Goal: Information Seeking & Learning: Learn about a topic

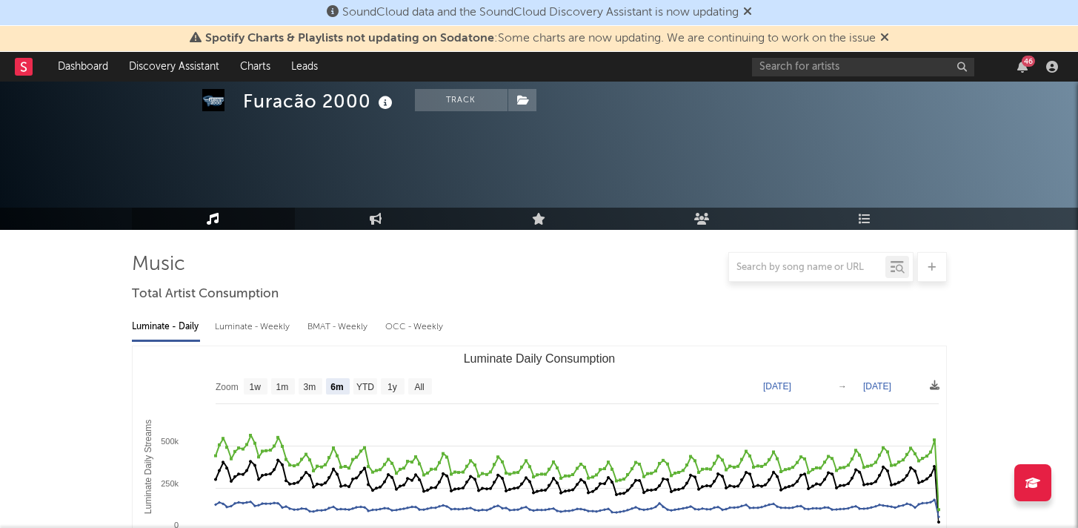
select select "6m"
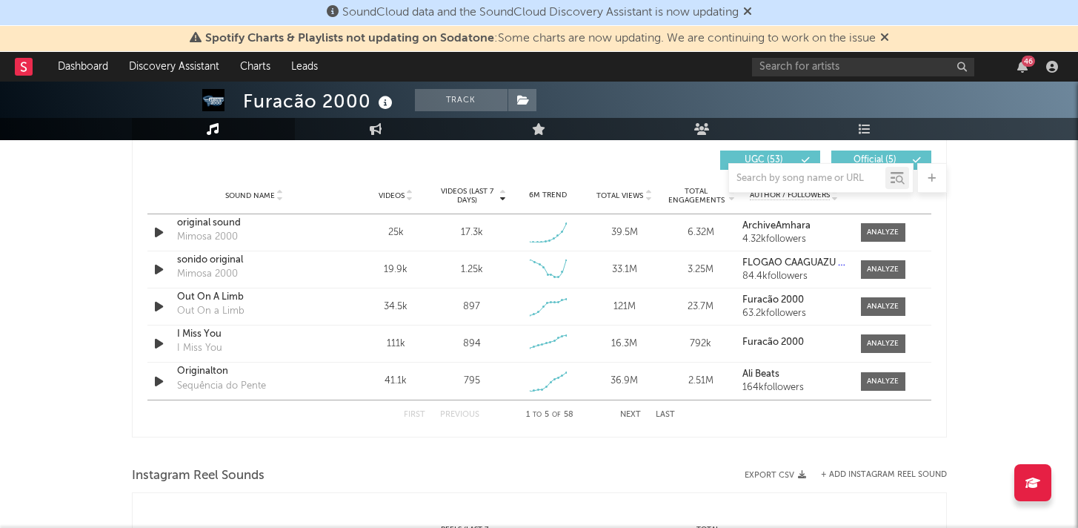
scroll to position [1047, 0]
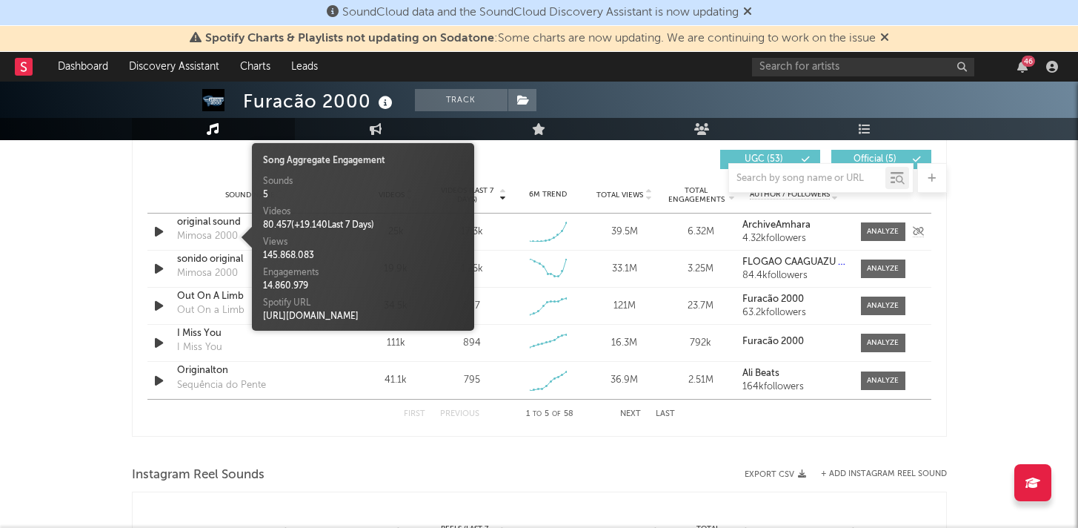
click at [213, 234] on div "Mimosa 2000" at bounding box center [207, 236] width 61 height 15
click at [211, 222] on div "original sound" at bounding box center [254, 222] width 155 height 15
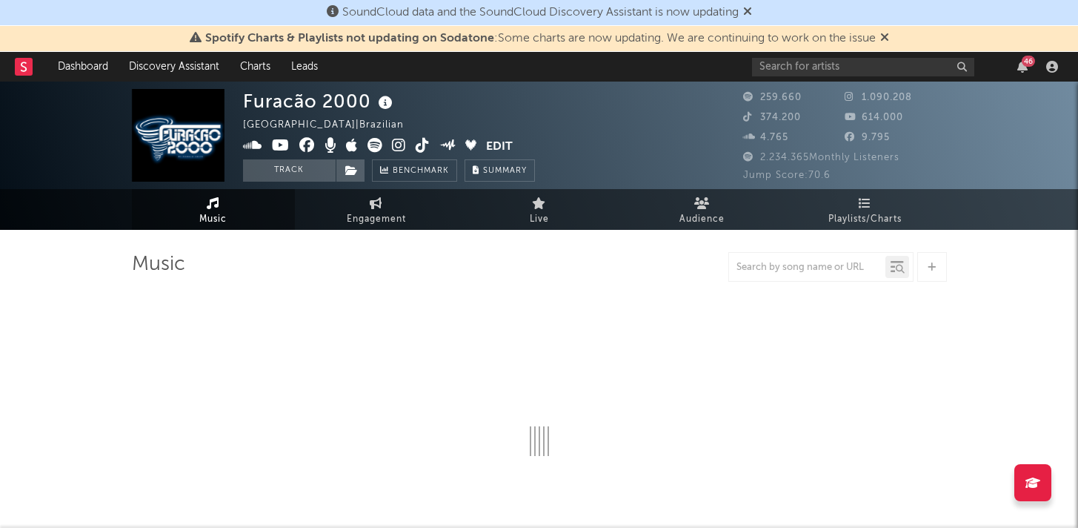
select select "6m"
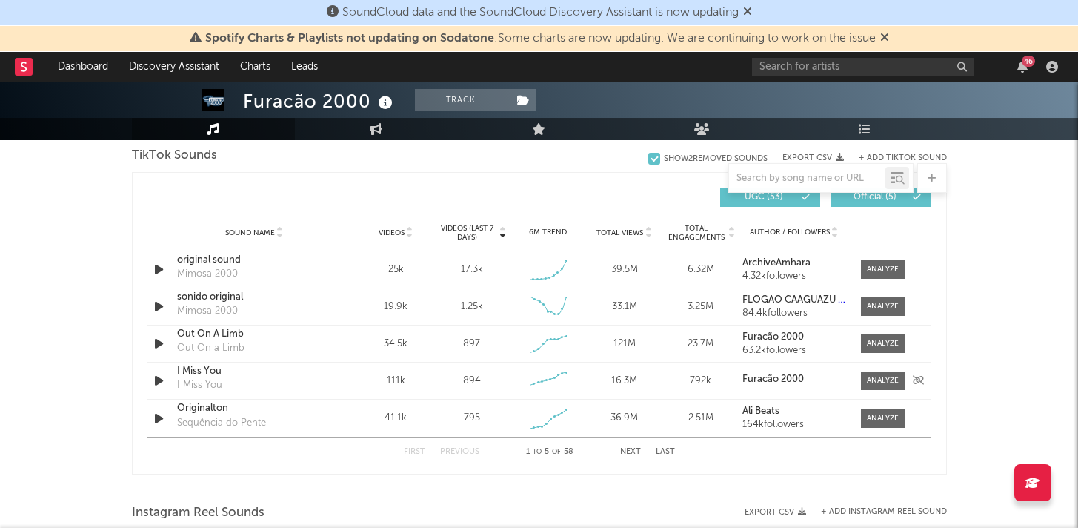
scroll to position [978, 0]
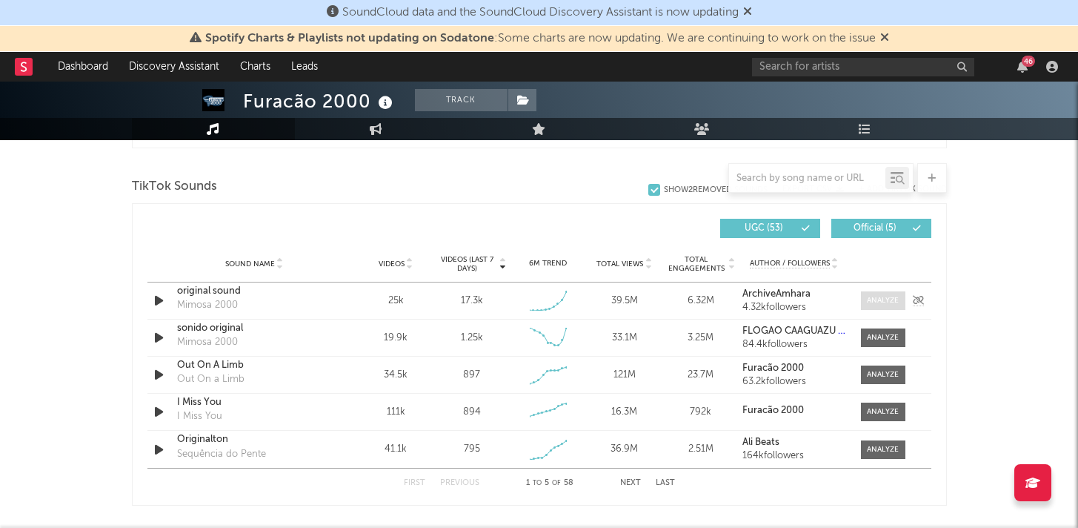
click at [883, 296] on div at bounding box center [883, 300] width 32 height 11
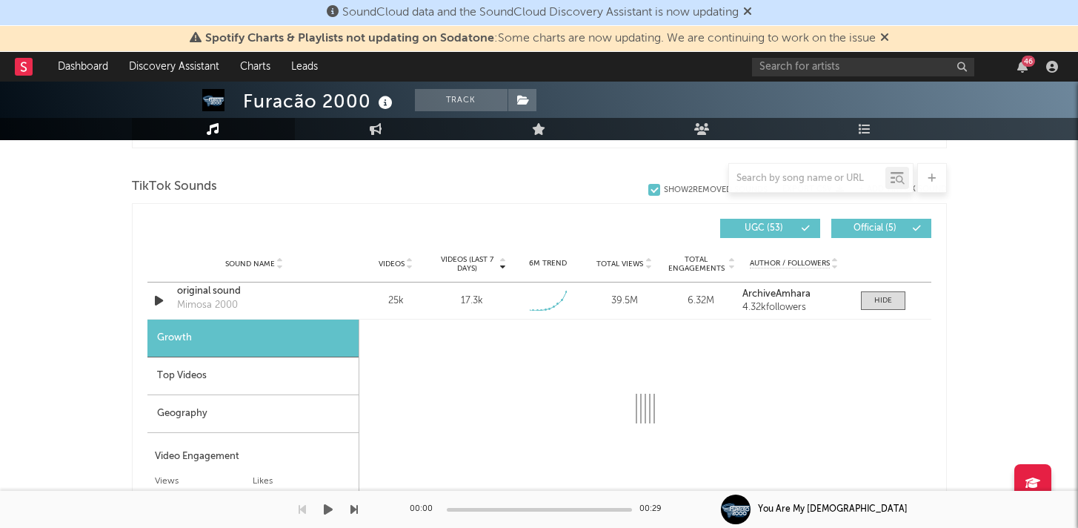
select select "1w"
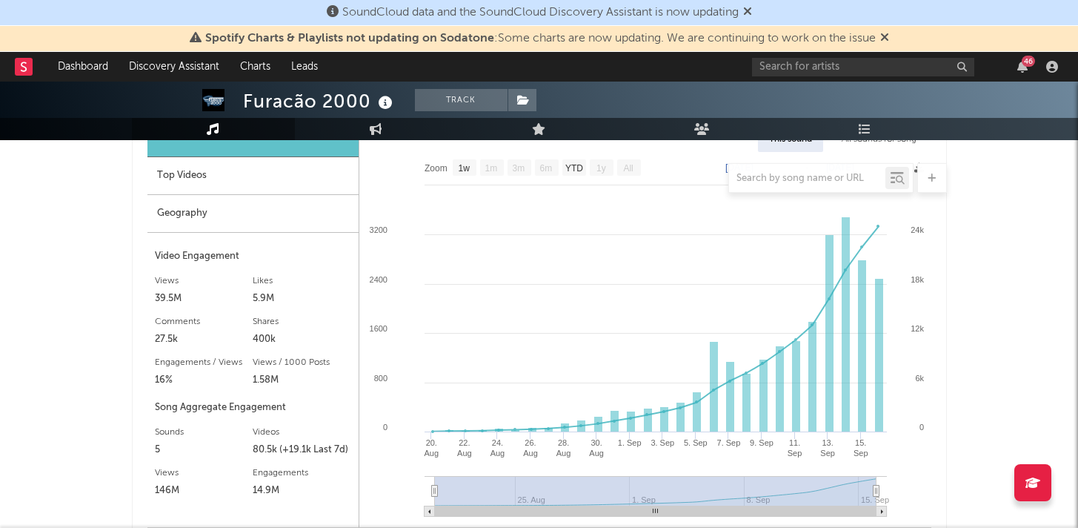
scroll to position [1190, 0]
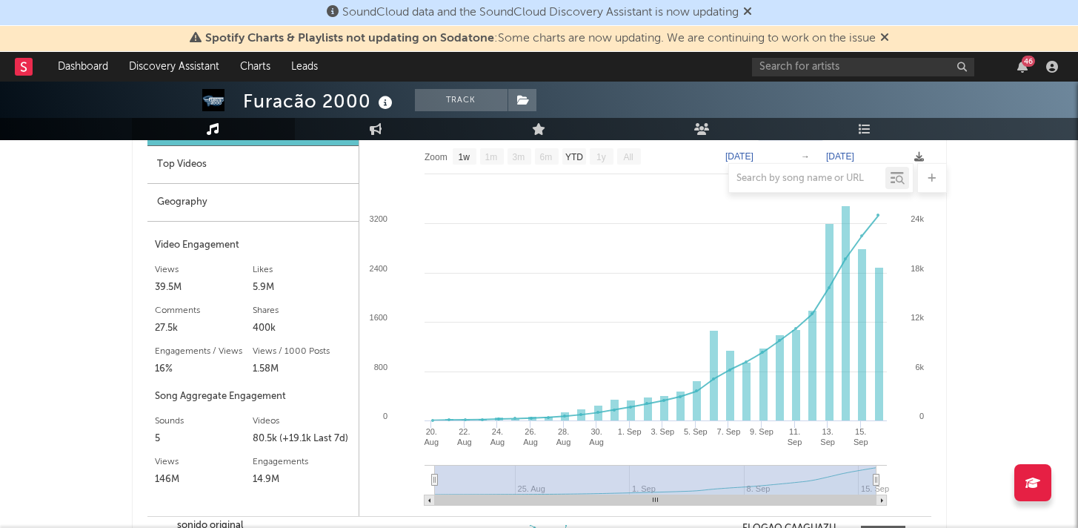
click at [245, 173] on div at bounding box center [539, 178] width 815 height 30
click at [188, 171] on div at bounding box center [539, 178] width 815 height 30
click at [178, 159] on div "Top Videos" at bounding box center [252, 165] width 211 height 38
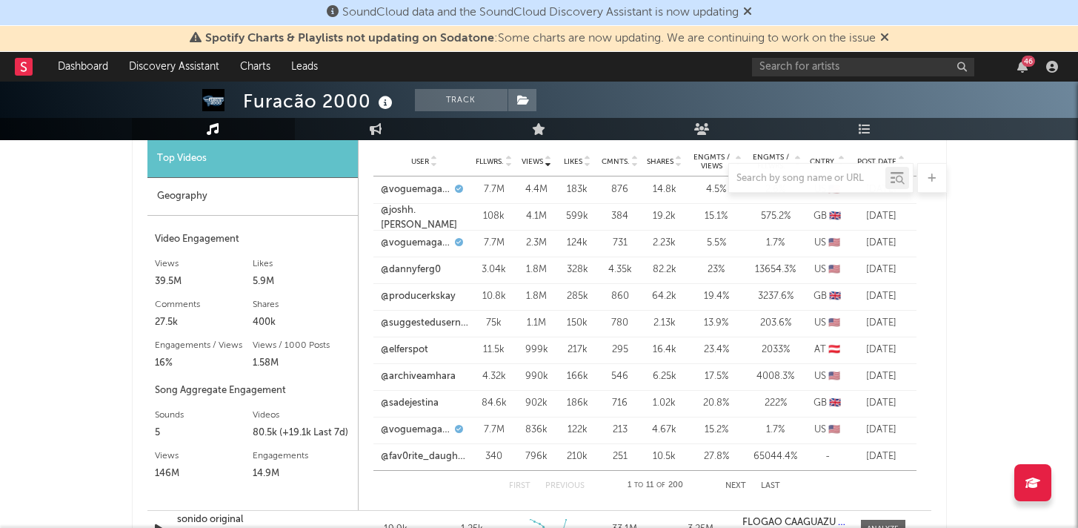
scroll to position [1152, 0]
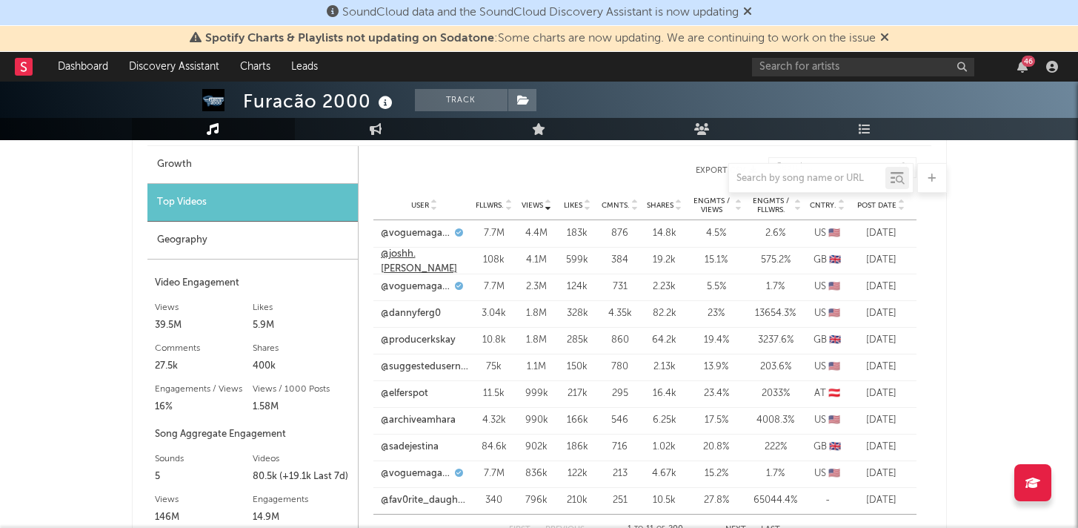
click at [399, 259] on link "@joshh.[PERSON_NAME]" at bounding box center [424, 261] width 87 height 29
click at [441, 337] on link "@producerkskay" at bounding box center [418, 340] width 75 height 15
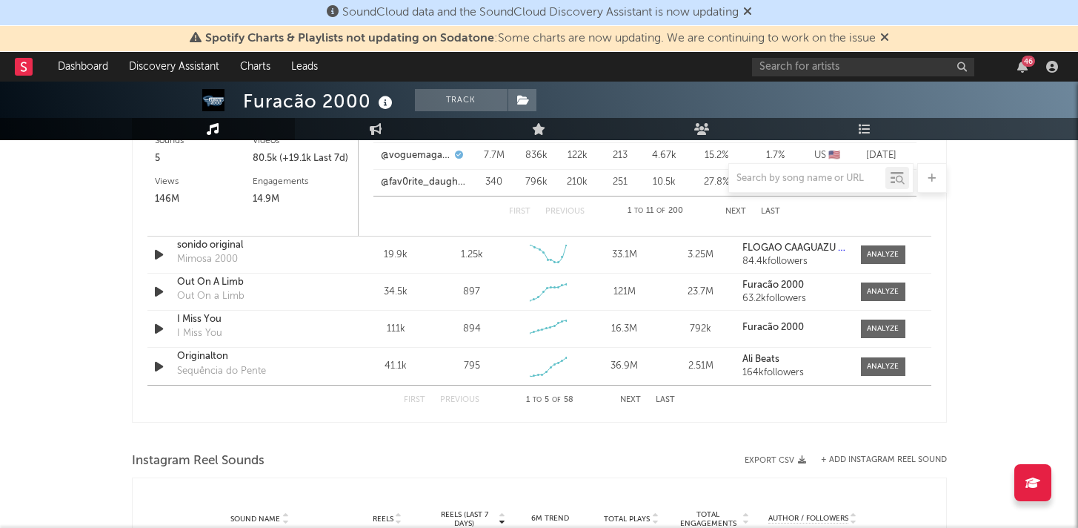
scroll to position [1456, 0]
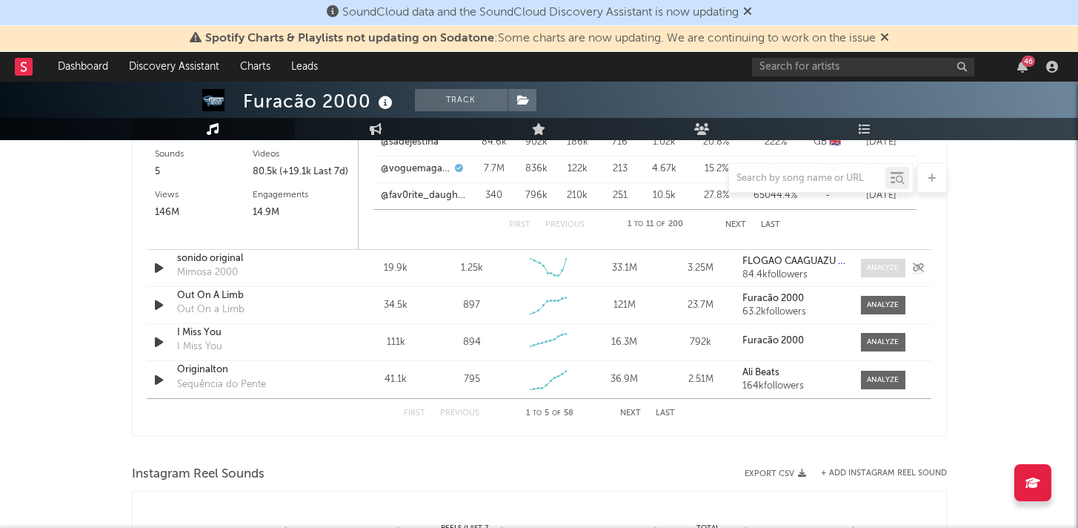
click at [866, 265] on span at bounding box center [883, 268] width 44 height 19
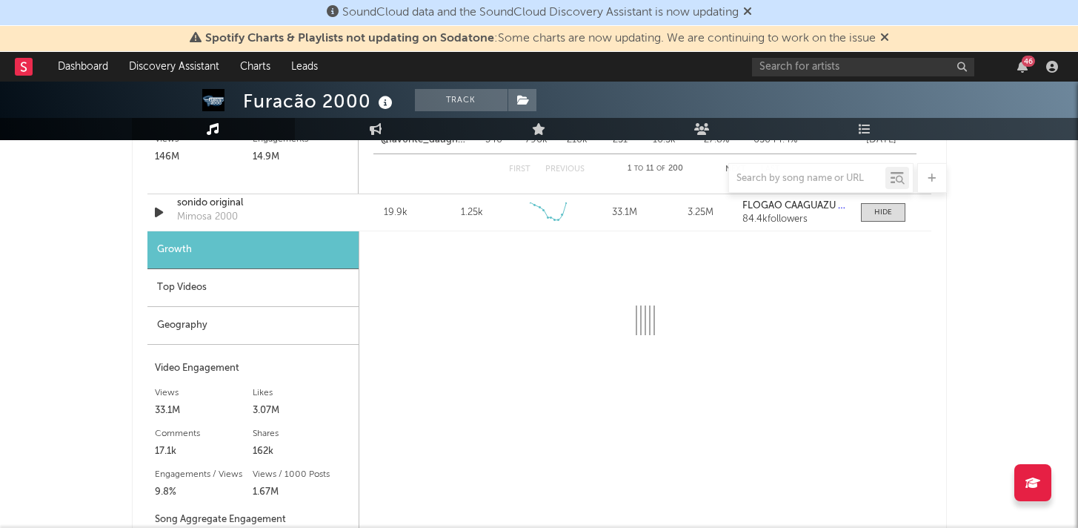
scroll to position [1513, 0]
click at [273, 286] on div "Top Videos" at bounding box center [252, 287] width 211 height 38
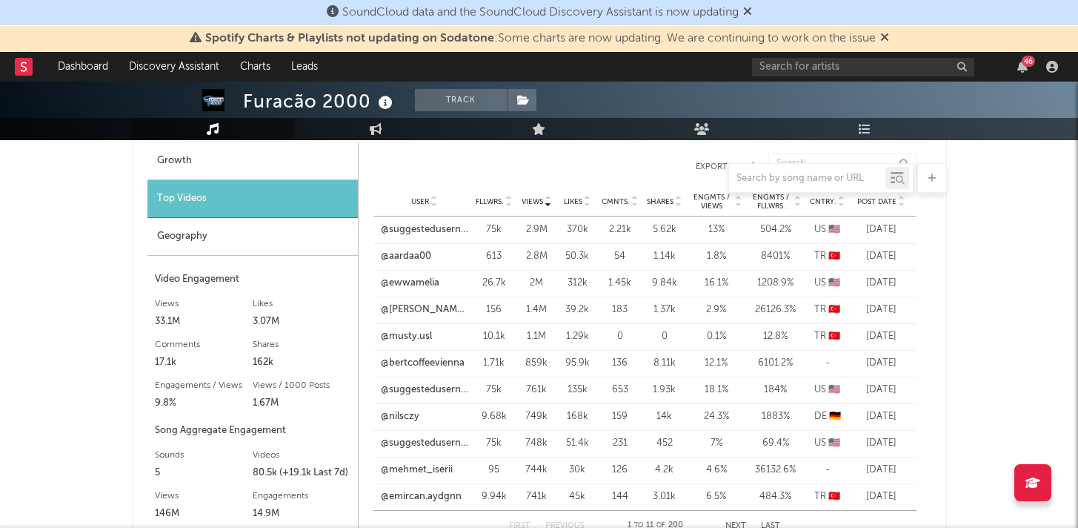
scroll to position [1593, 0]
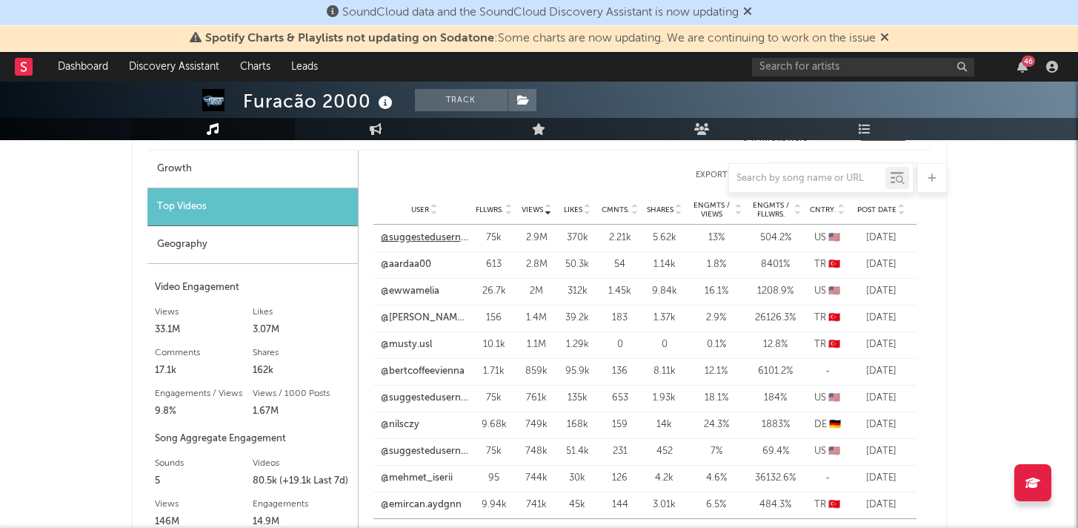
click at [428, 239] on link "@suggestedusername440" at bounding box center [424, 237] width 87 height 15
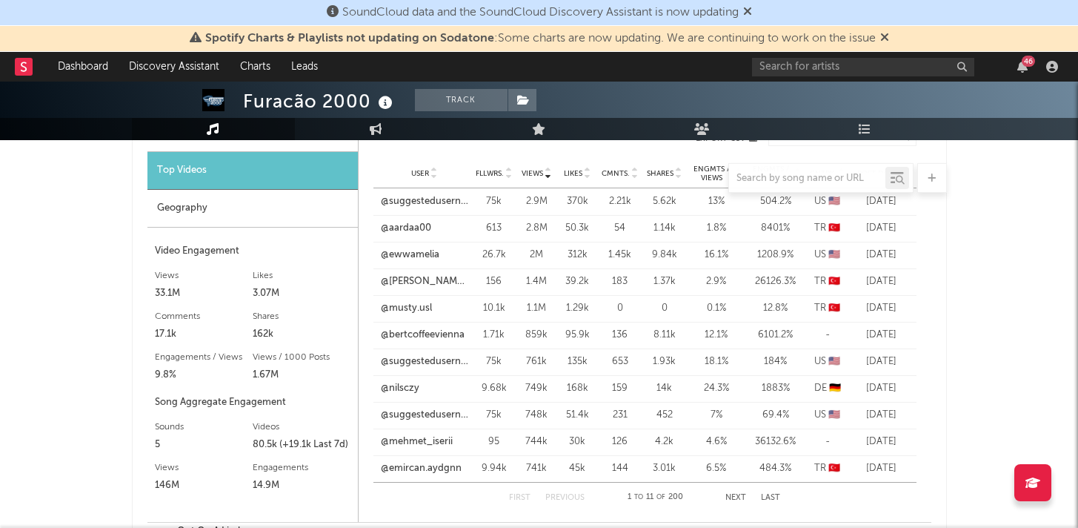
scroll to position [1635, 0]
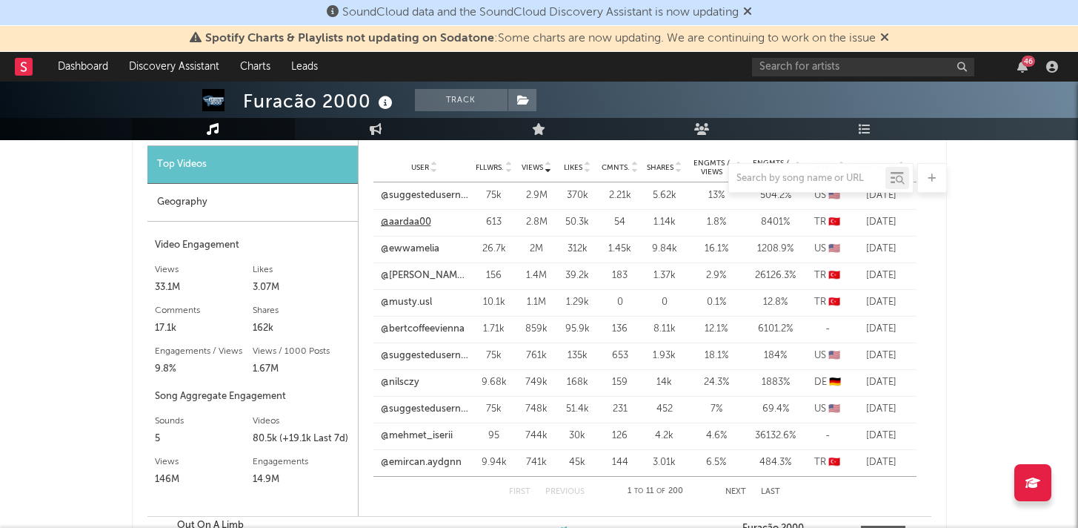
click at [408, 220] on link "@aardaa00" at bounding box center [406, 222] width 50 height 15
click at [424, 251] on link "@ewwamelia" at bounding box center [410, 249] width 59 height 15
click at [411, 328] on link "@bertcoffeevienna" at bounding box center [423, 329] width 84 height 15
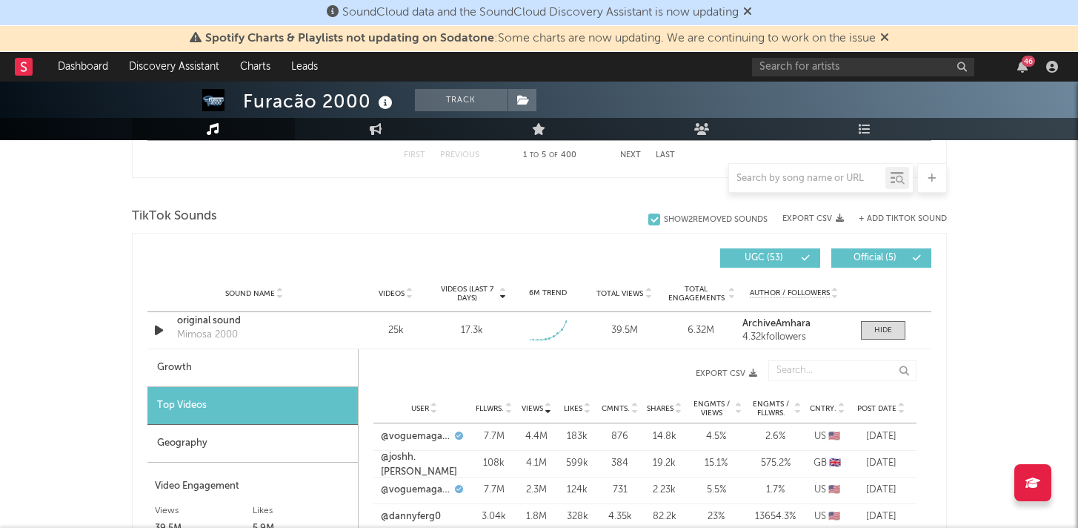
scroll to position [1001, 0]
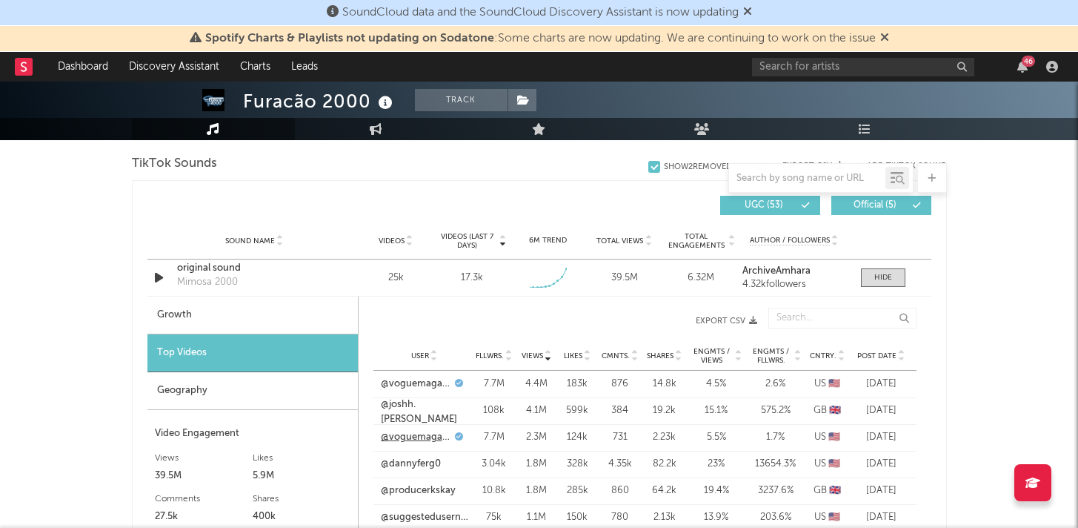
click at [419, 432] on link "@voguemagazine" at bounding box center [416, 437] width 70 height 15
click at [431, 382] on link "@voguemagazine" at bounding box center [416, 383] width 70 height 15
